Goal: Task Accomplishment & Management: Manage account settings

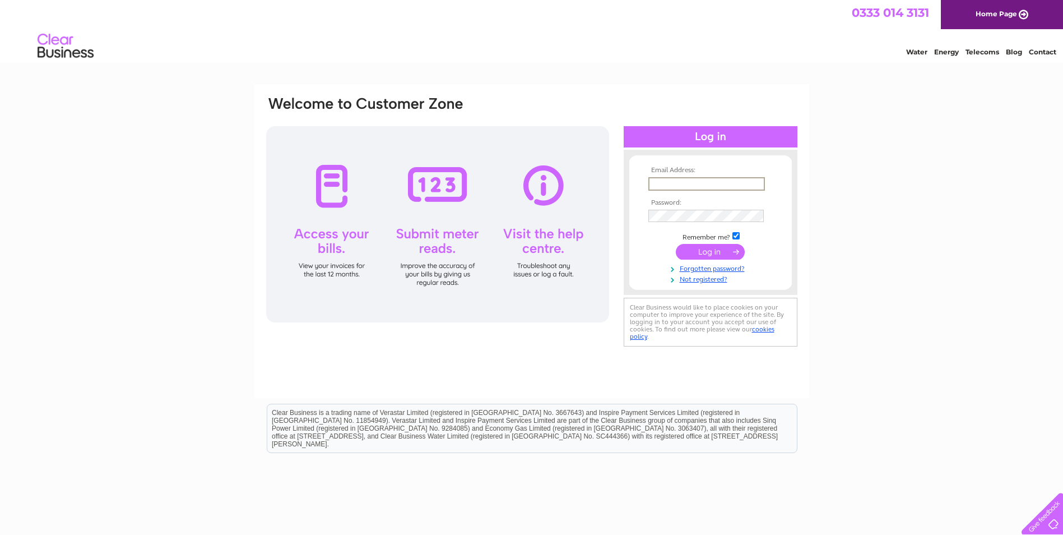
click at [689, 182] on input "text" at bounding box center [706, 183] width 117 height 13
type input "mandysmith402@yahoo.com"
click at [676, 244] on input "submit" at bounding box center [710, 252] width 69 height 16
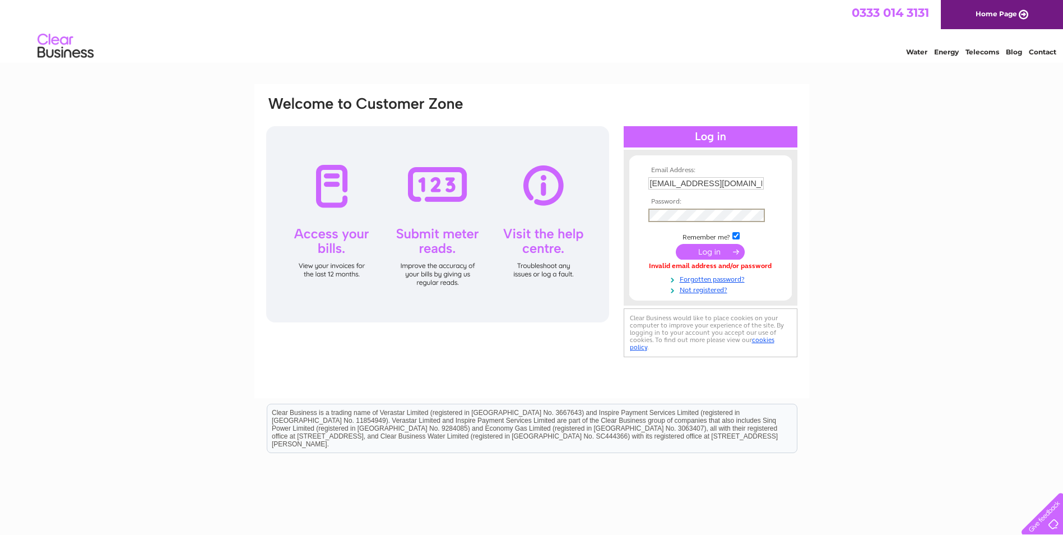
click at [676, 244] on input "submit" at bounding box center [710, 252] width 69 height 16
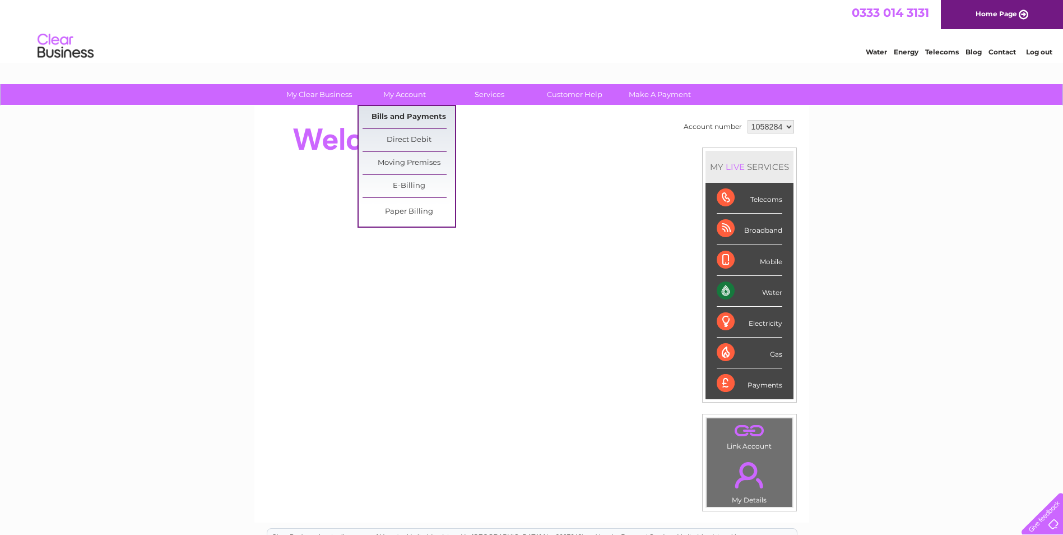
click at [405, 111] on link "Bills and Payments" at bounding box center [409, 117] width 92 height 22
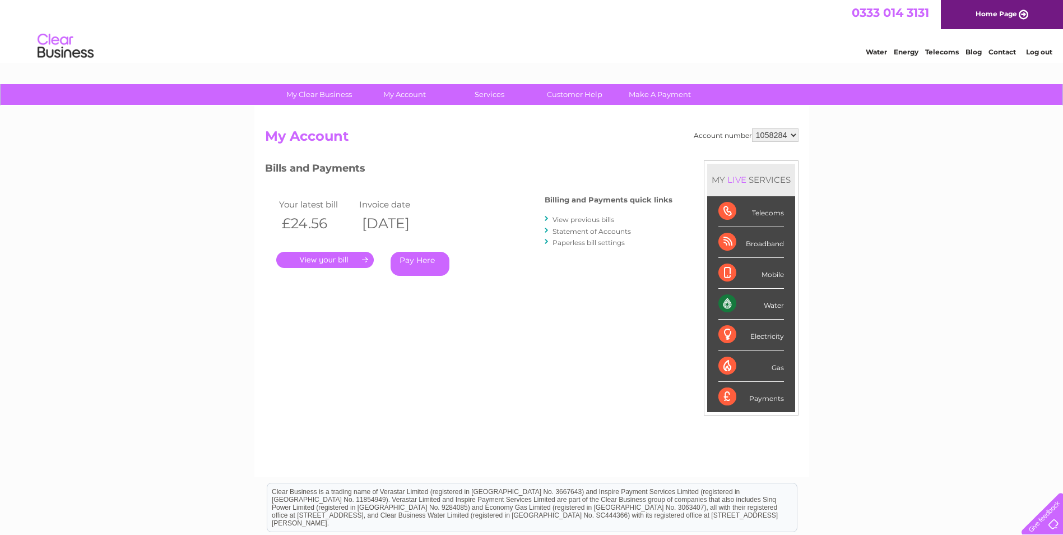
click at [585, 218] on link "View previous bills" at bounding box center [584, 219] width 62 height 8
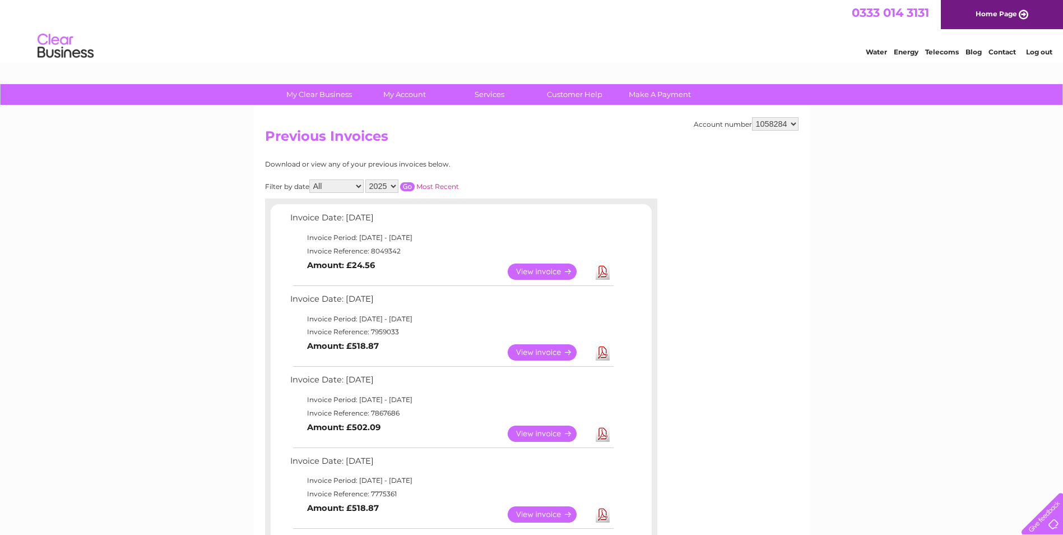
click at [607, 355] on link "Download" at bounding box center [603, 352] width 14 height 16
click at [607, 276] on link "Download" at bounding box center [603, 271] width 14 height 16
